Goal: Information Seeking & Learning: Find specific fact

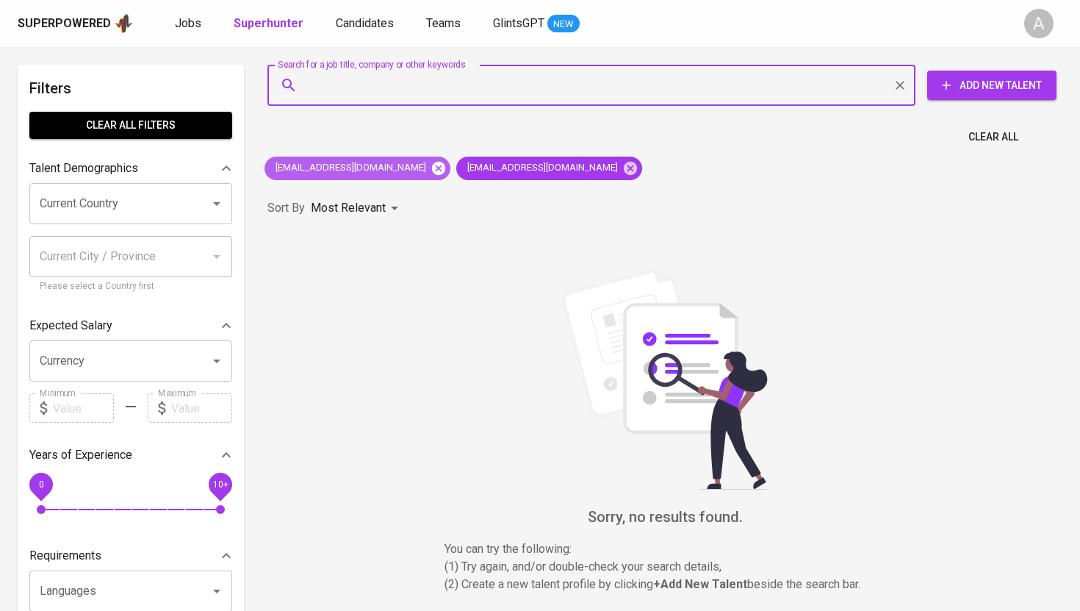
click at [431, 166] on icon at bounding box center [439, 168] width 16 height 16
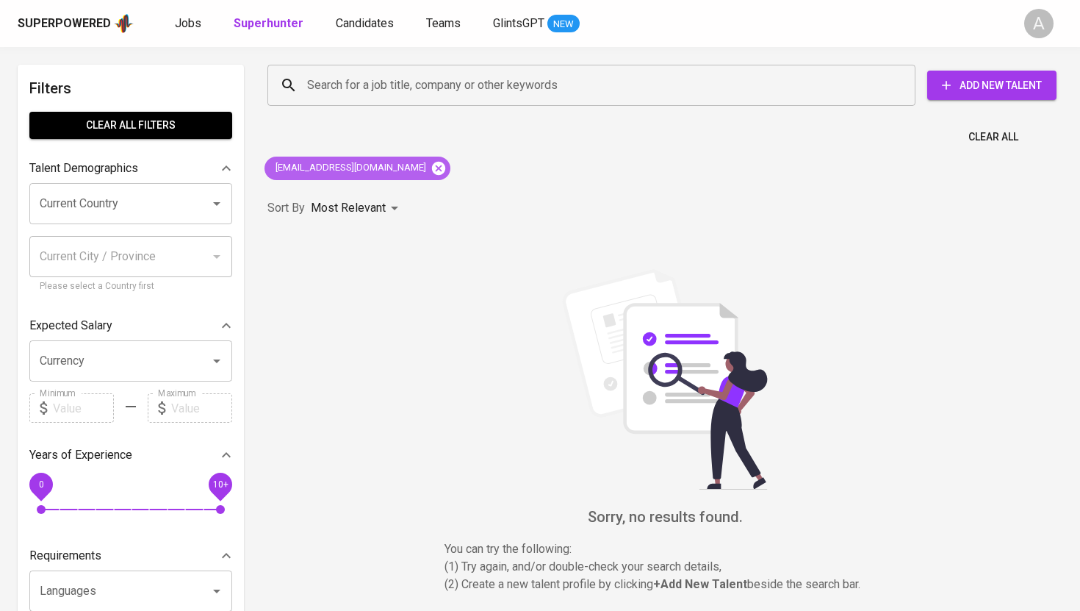
click at [431, 169] on icon at bounding box center [439, 168] width 16 height 16
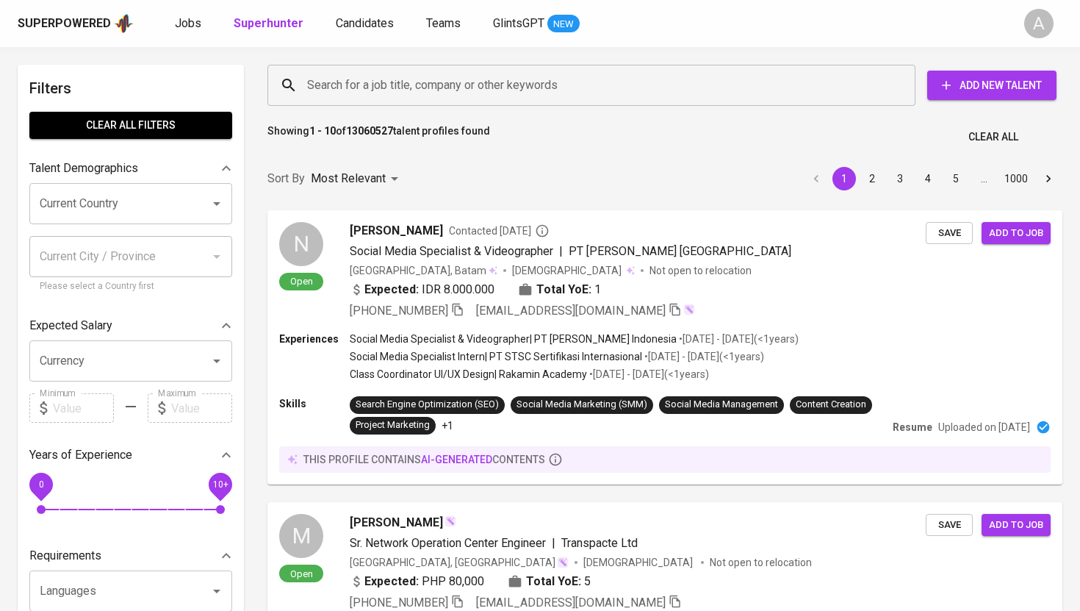
click at [450, 86] on input "Search for a job title, company or other keywords" at bounding box center [594, 85] width 583 height 28
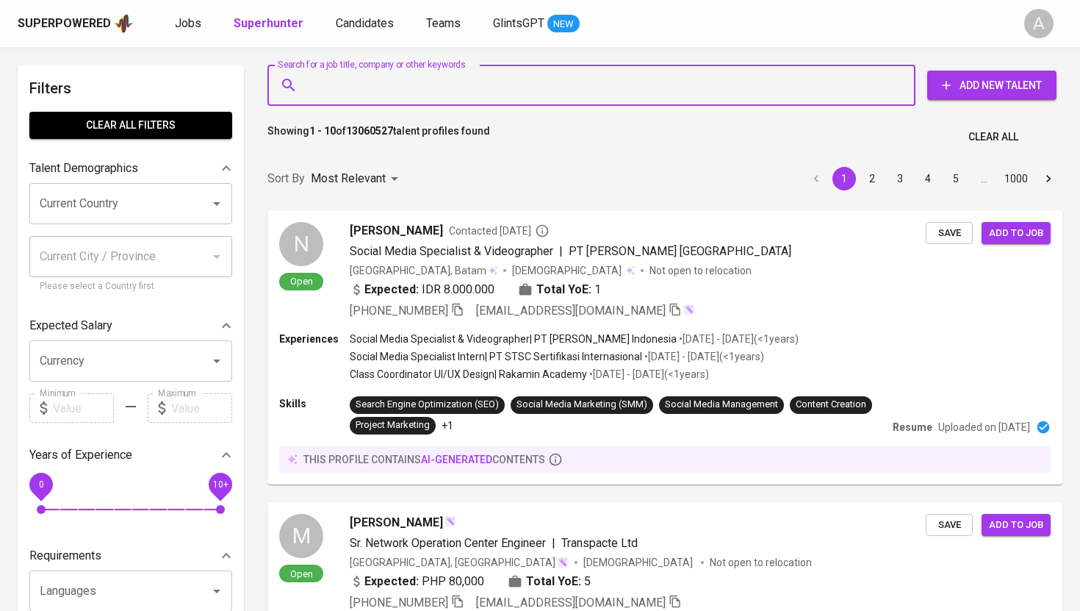
paste input "emailnyasalim@gmail.com"
type input "emailnyasalim@gmail.com"
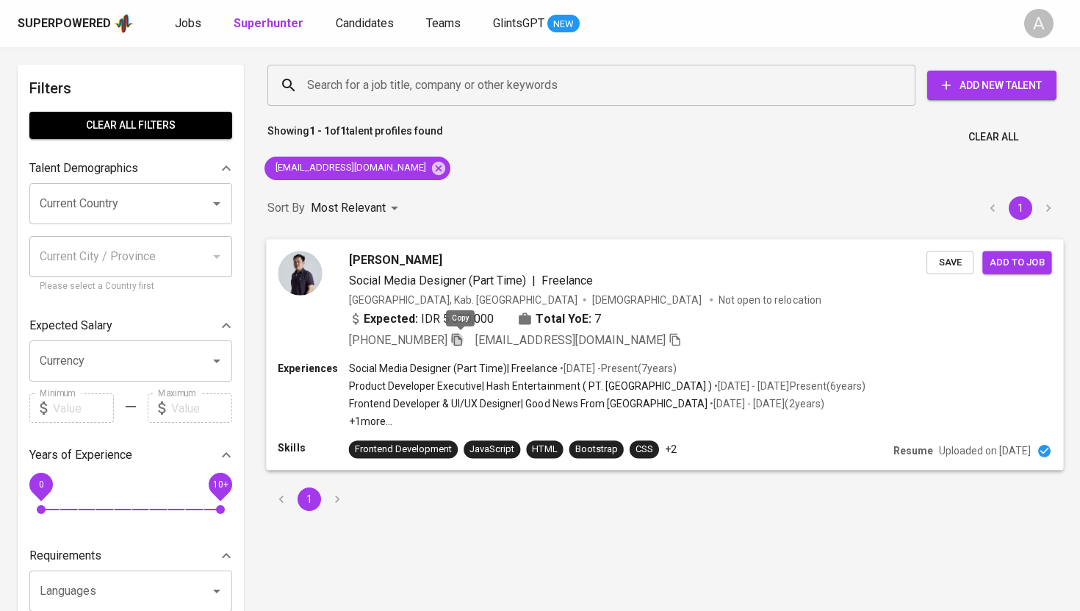
click at [464, 337] on icon "button" at bounding box center [456, 338] width 13 height 13
click at [432, 167] on icon at bounding box center [438, 167] width 13 height 13
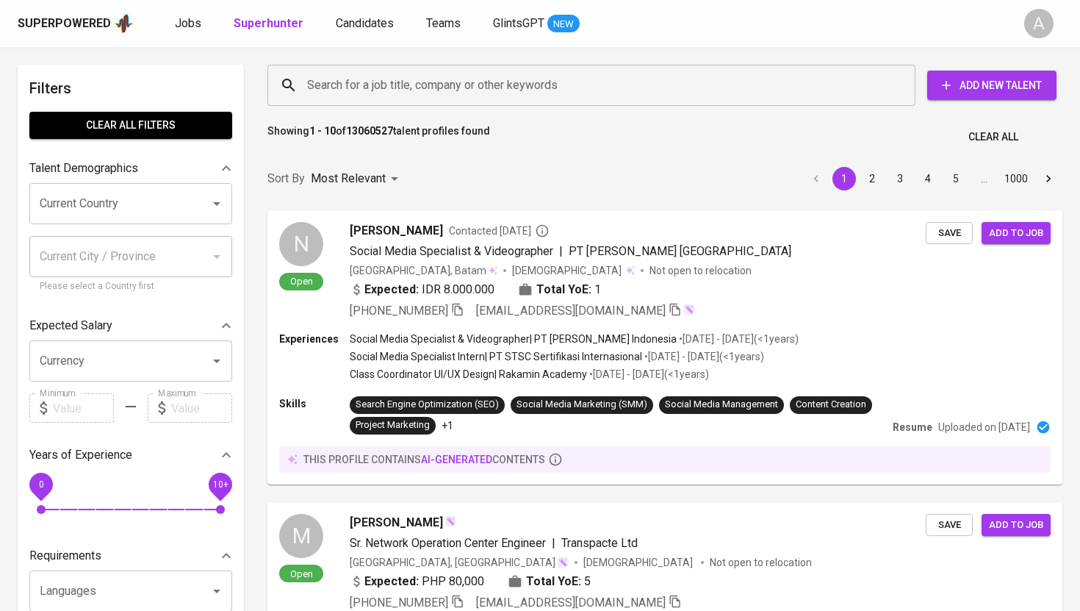
click at [430, 81] on input "Search for a job title, company or other keywords" at bounding box center [594, 85] width 583 height 28
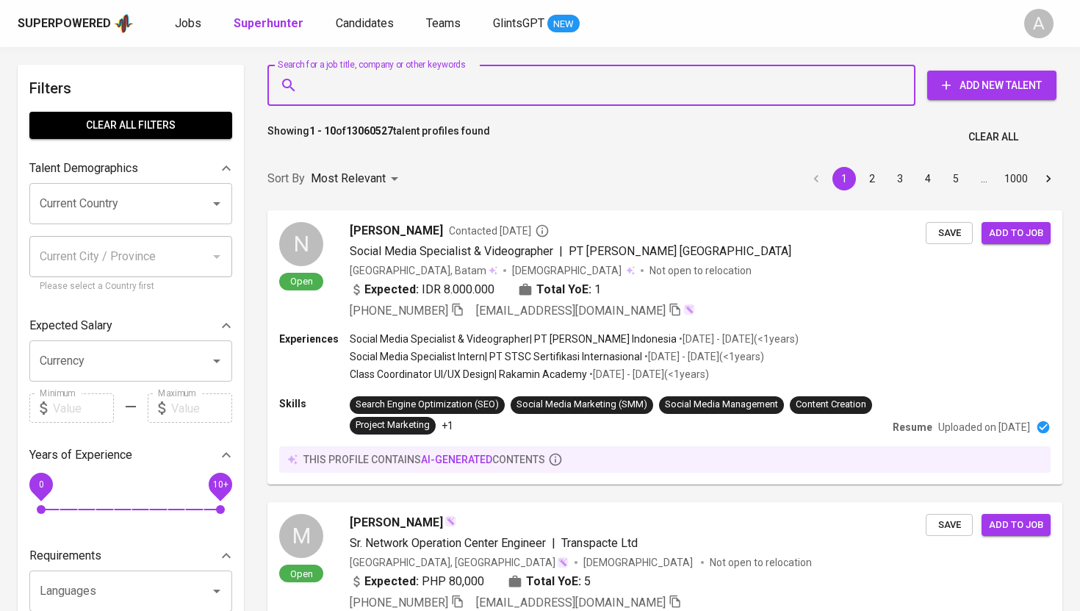
paste input "kvin.surya@gmail.com"
type input "kvin.surya@gmail.com"
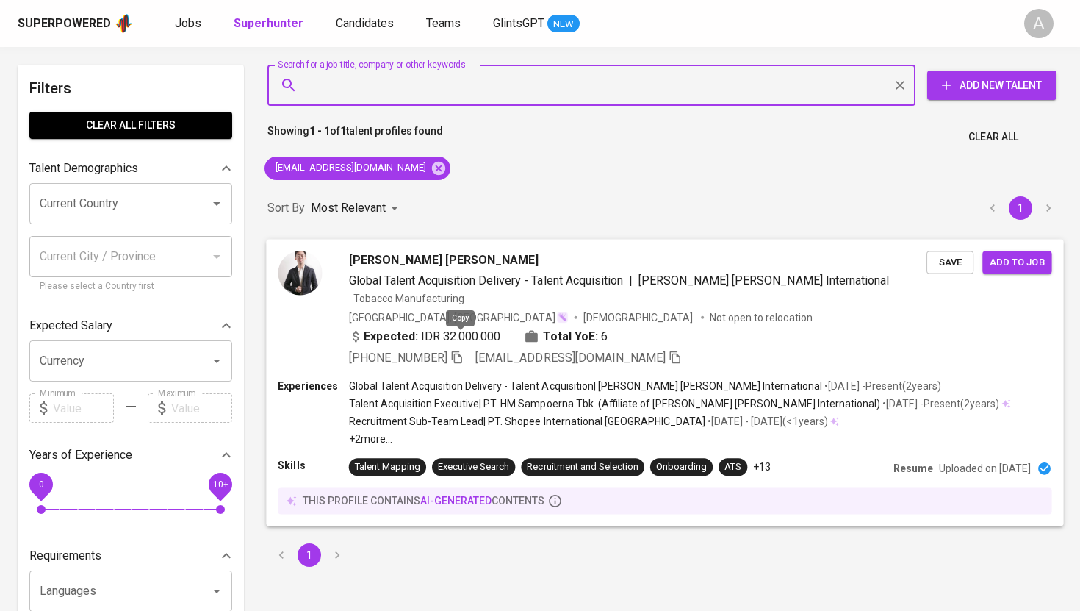
click at [459, 350] on icon "button" at bounding box center [456, 356] width 13 height 13
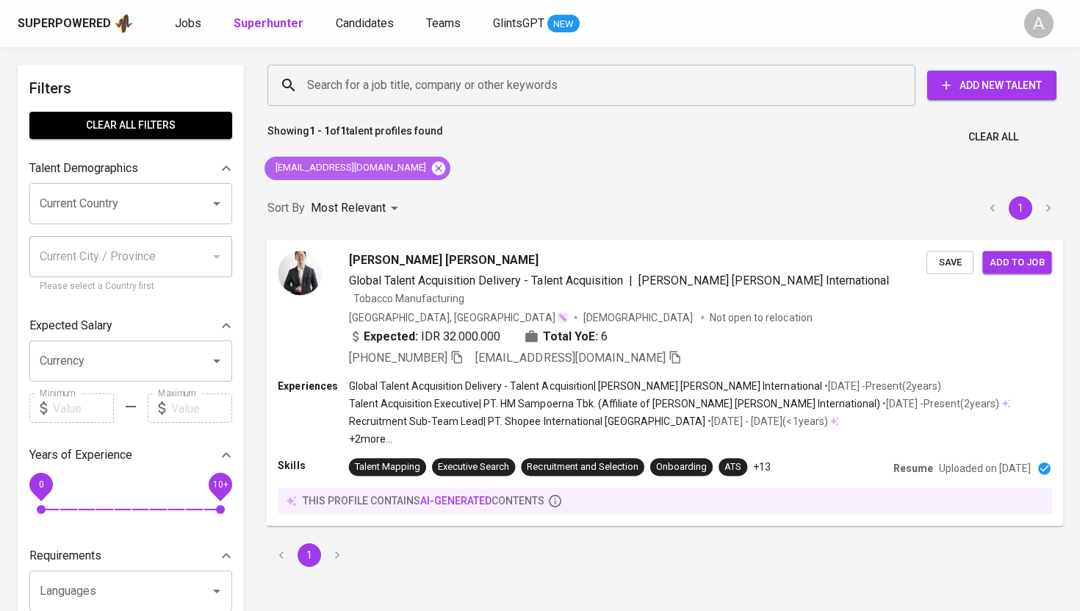
click at [431, 161] on icon at bounding box center [439, 168] width 16 height 16
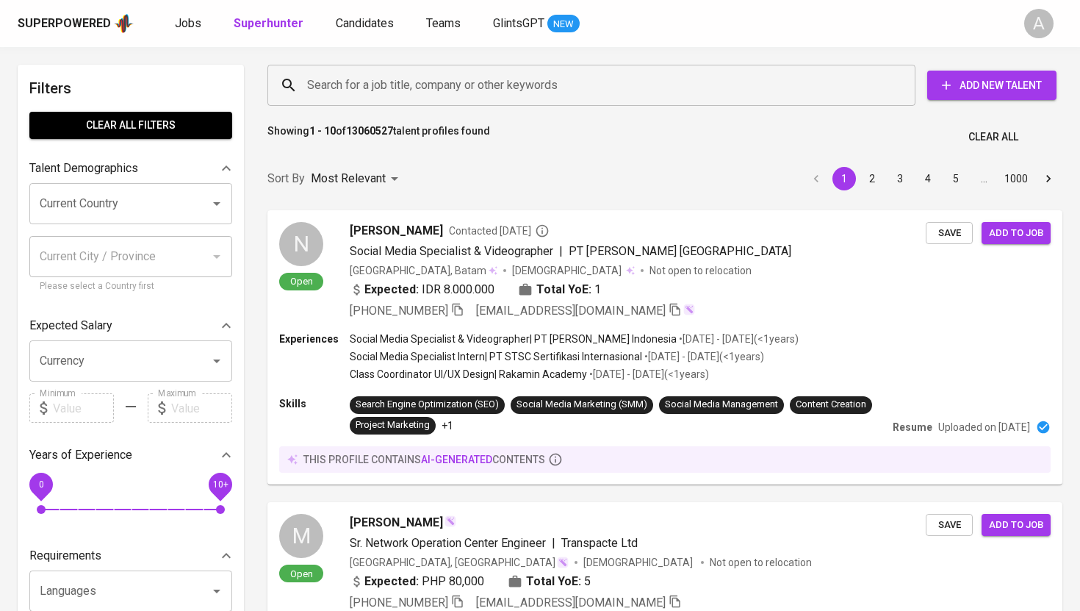
click at [424, 79] on input "Search for a job title, company or other keywords" at bounding box center [594, 85] width 583 height 28
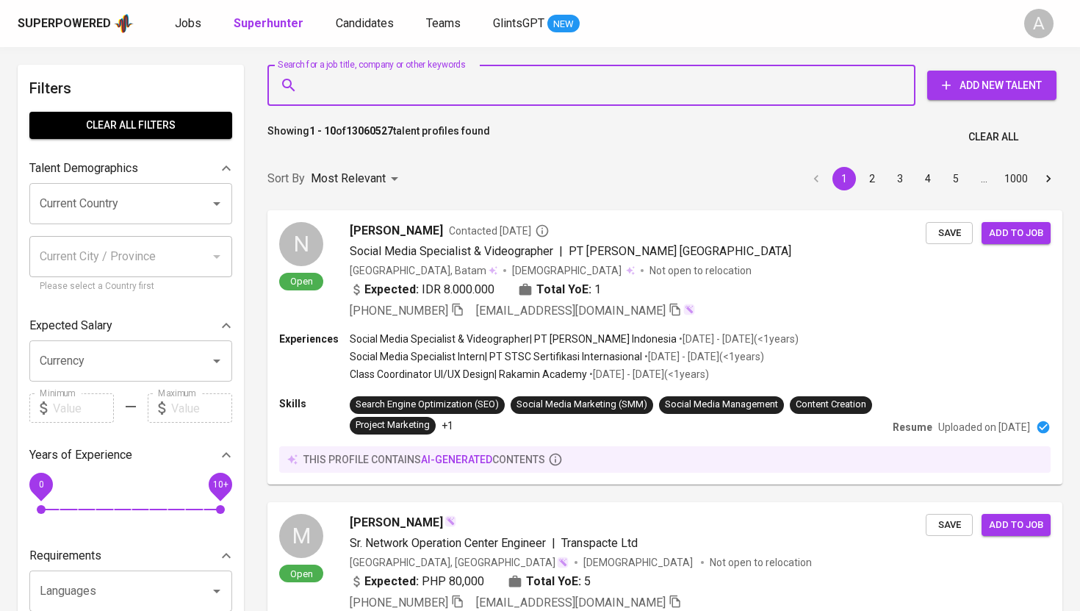
paste input "iwan@borzodelivery.com"
type input "iwan@borzodelivery.com"
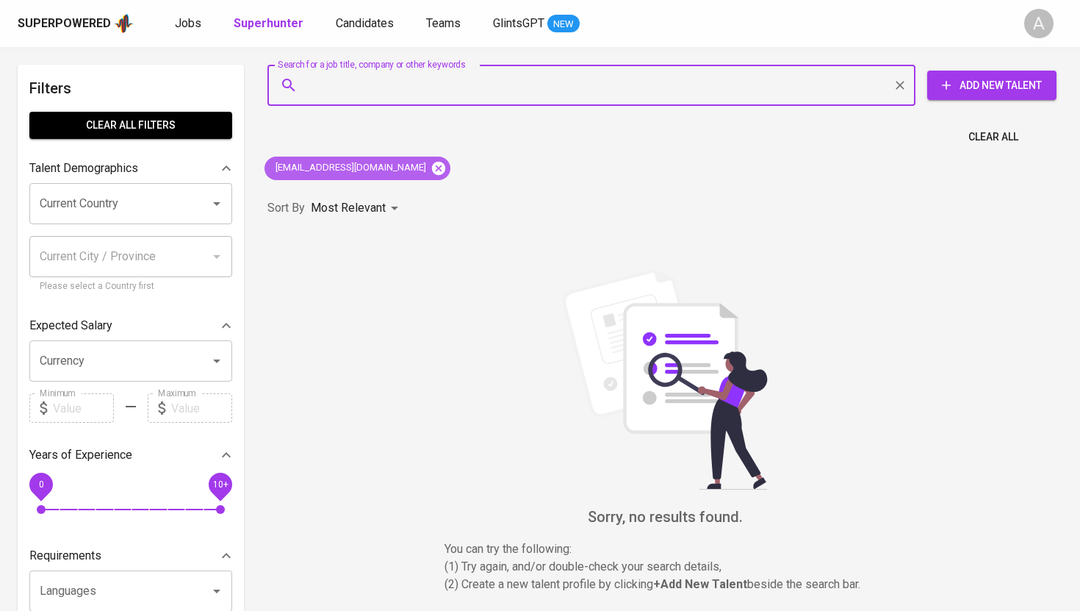
click at [431, 169] on icon at bounding box center [439, 168] width 16 height 16
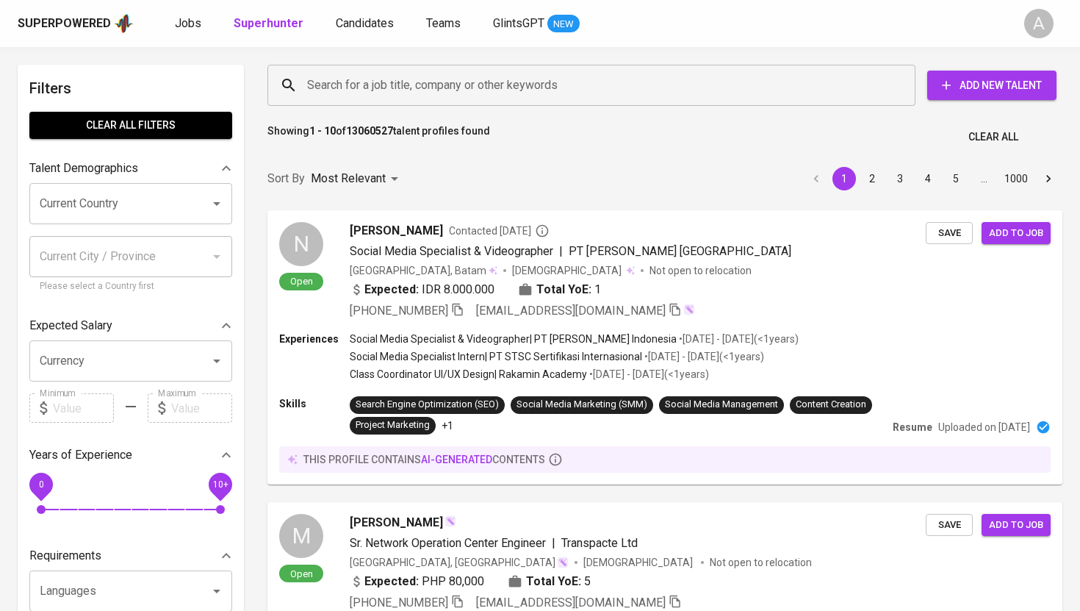
click at [442, 91] on input "Search for a job title, company or other keywords" at bounding box center [594, 85] width 583 height 28
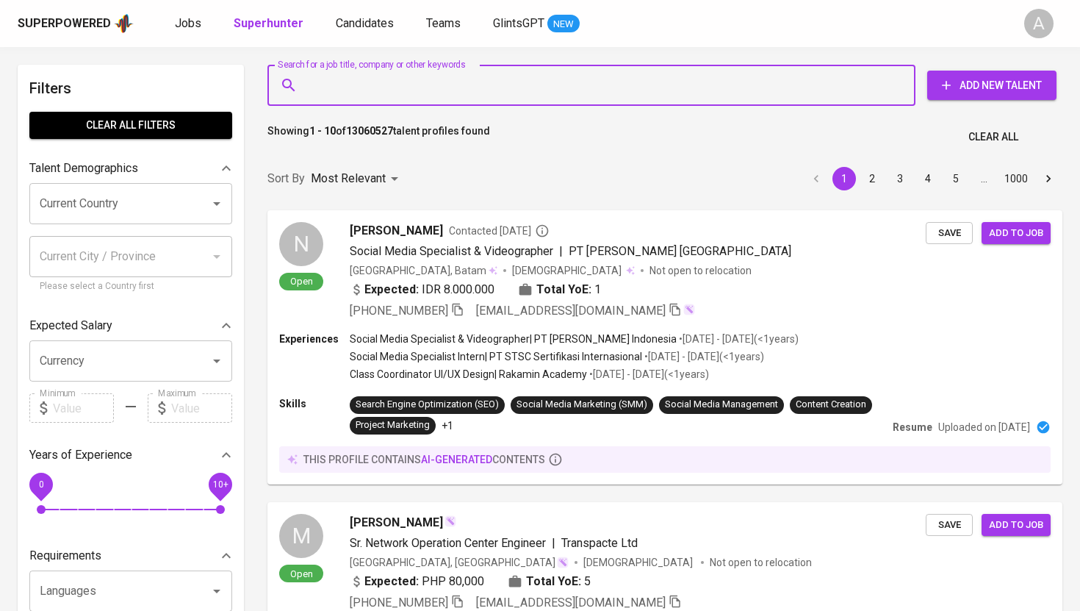
paste input "anjelicaayangg@gmail.com"
type input "anjelicaayangg@gmail.com"
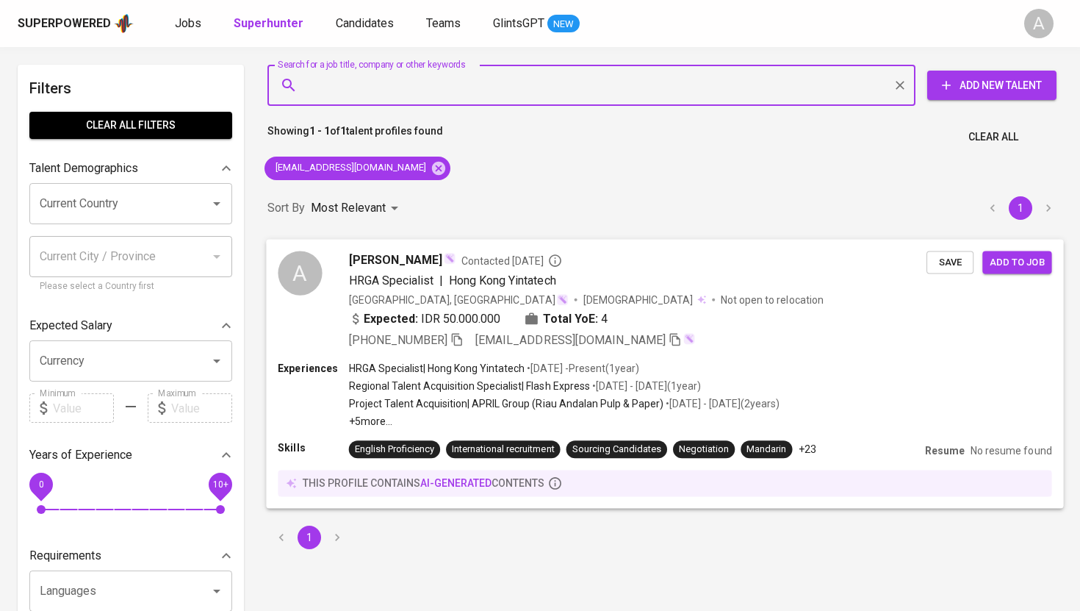
click at [461, 334] on icon "button" at bounding box center [456, 338] width 13 height 13
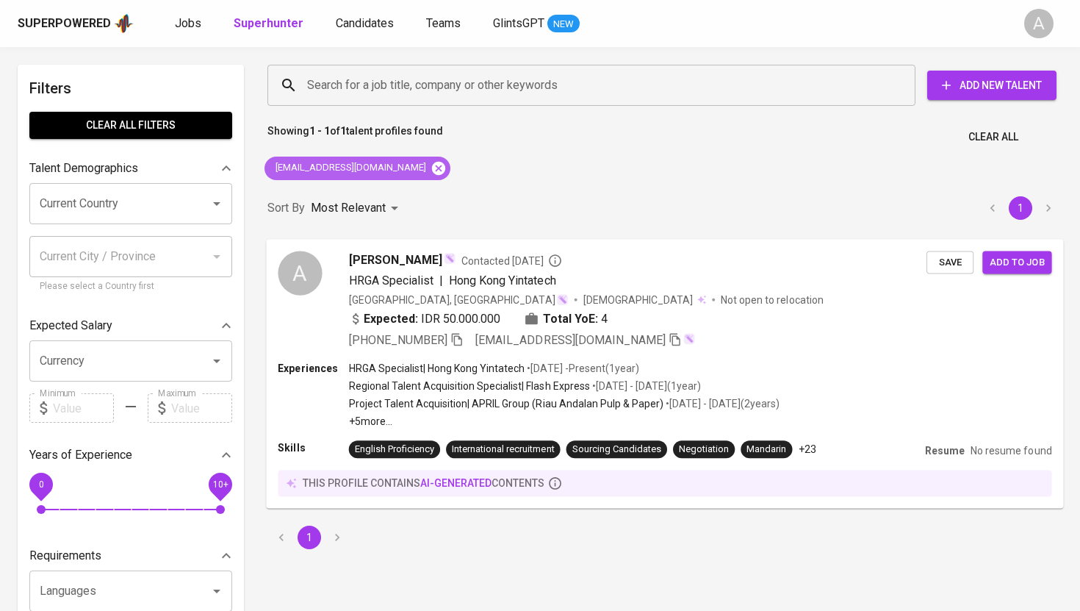
click at [431, 165] on icon at bounding box center [439, 168] width 16 height 16
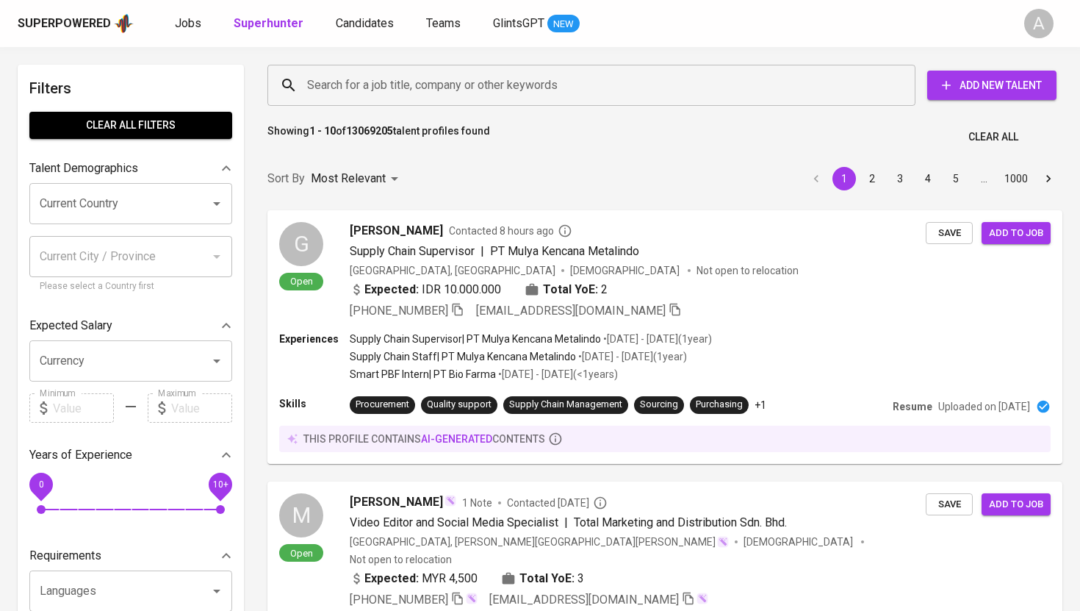
click at [435, 85] on input "Search for a job title, company or other keywords" at bounding box center [594, 85] width 583 height 28
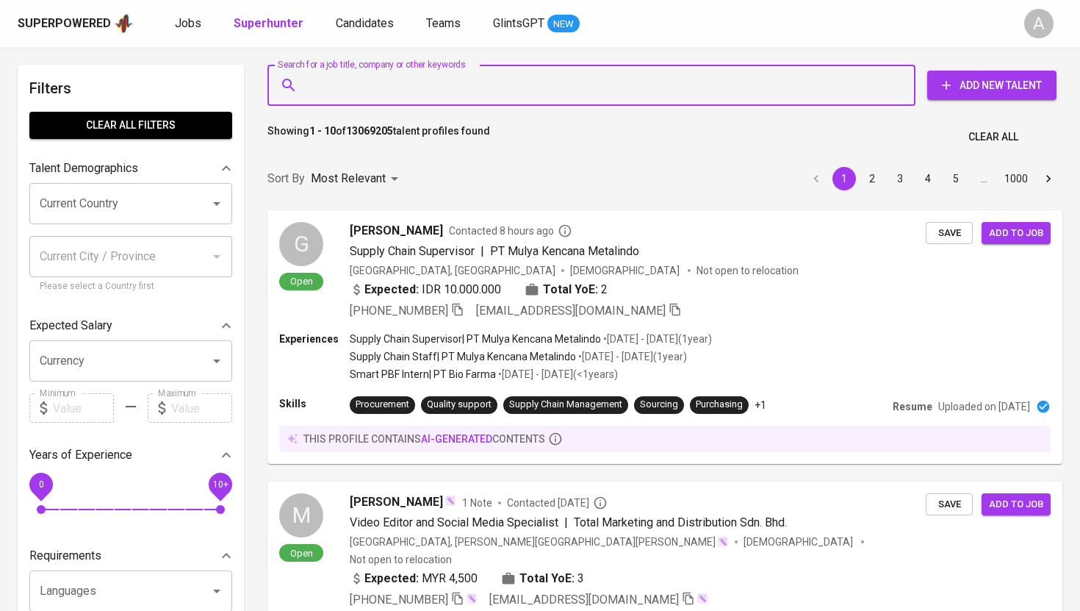
paste input "[EMAIL_ADDRESS][DOMAIN_NAME]"
type input "[EMAIL_ADDRESS][DOMAIN_NAME]"
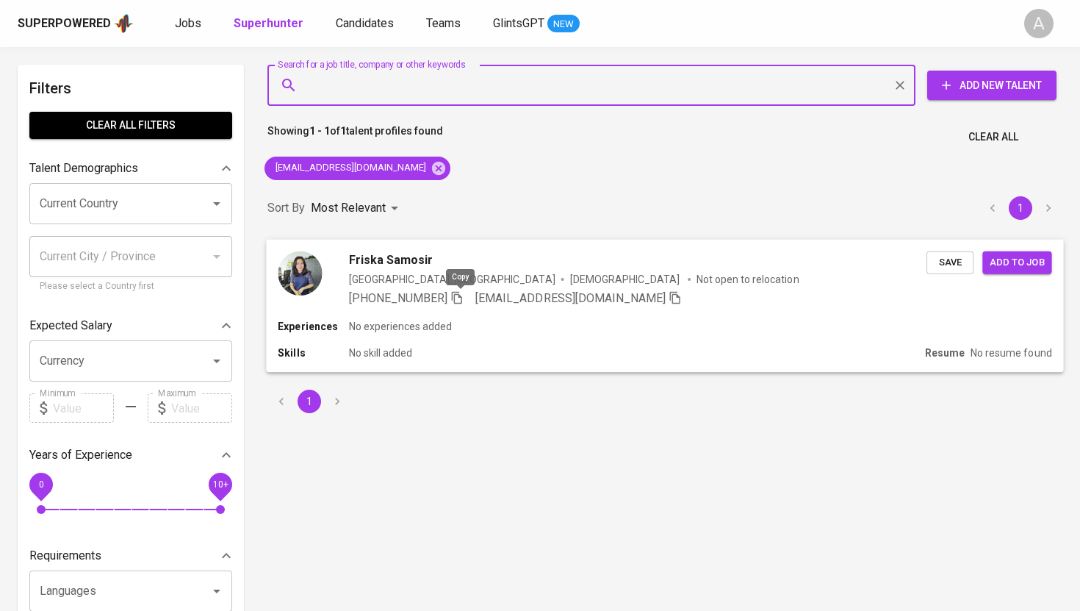
click at [459, 298] on icon "button" at bounding box center [456, 296] width 13 height 13
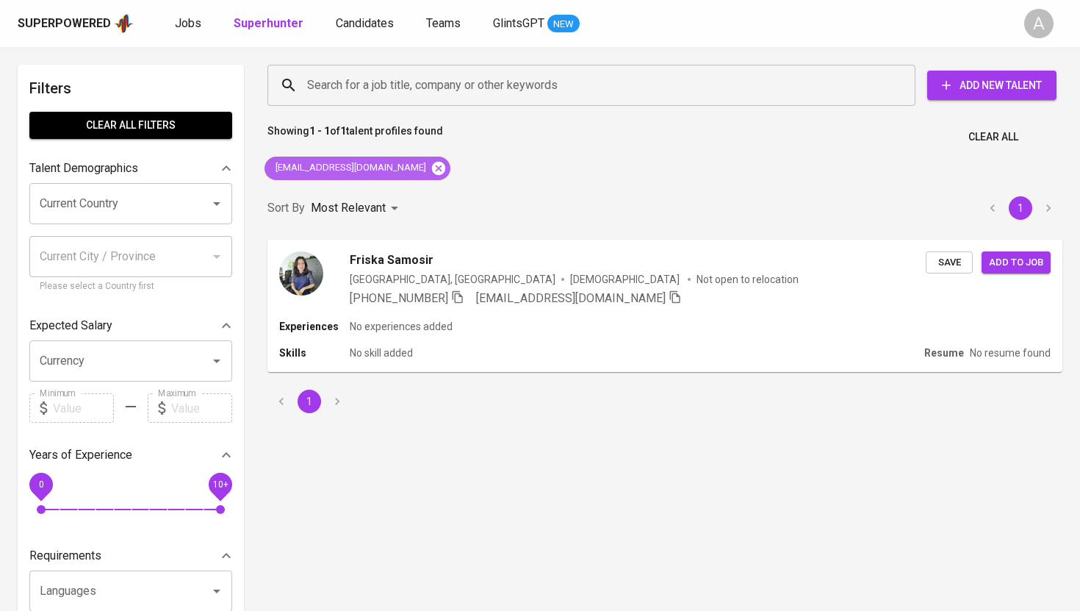
click at [431, 160] on icon at bounding box center [439, 168] width 16 height 16
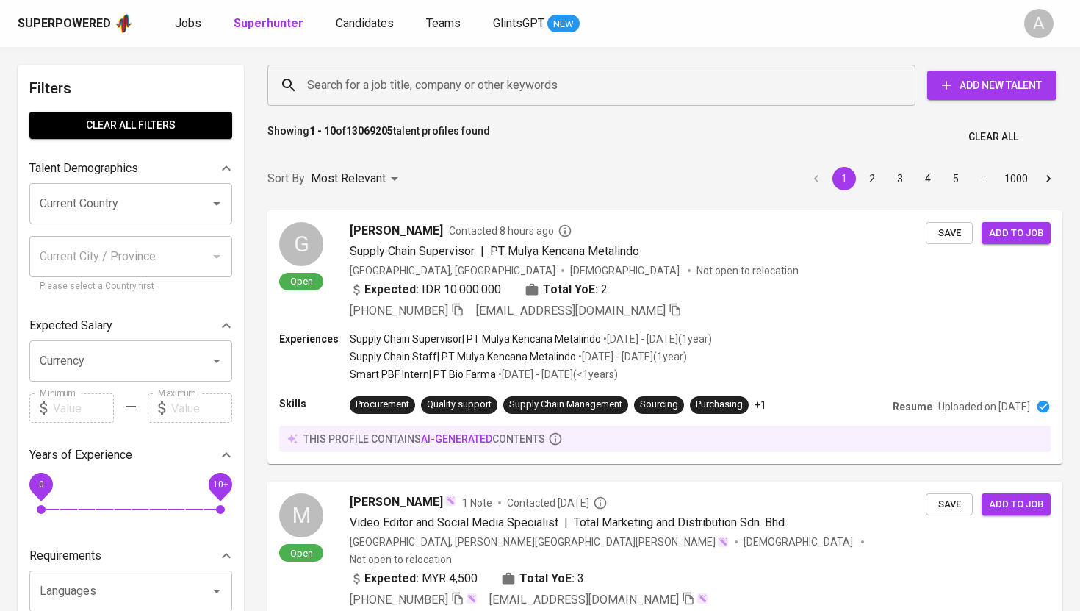
click at [450, 82] on input "Search for a job title, company or other keywords" at bounding box center [594, 85] width 583 height 28
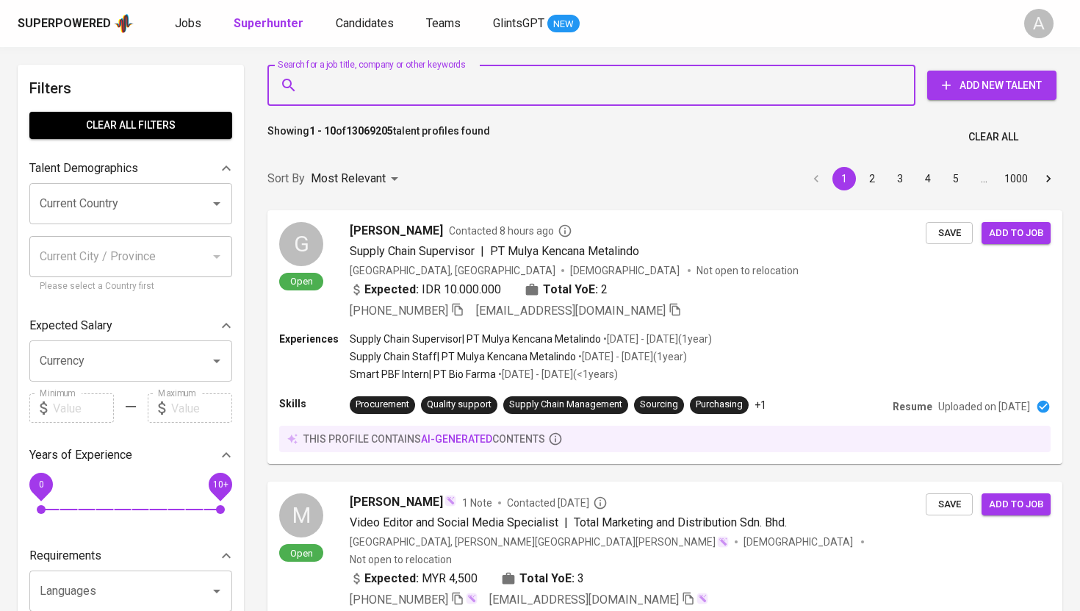
paste input "[EMAIL_ADDRESS][DOMAIN_NAME]"
type input "[EMAIL_ADDRESS][DOMAIN_NAME]"
